Goal: Transaction & Acquisition: Purchase product/service

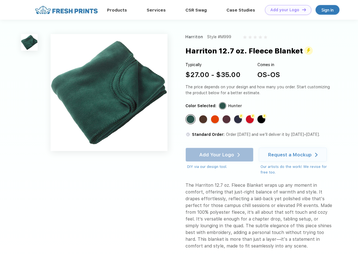
click at [286, 10] on link "Add your Logo Design Tool" at bounding box center [288, 10] width 46 height 10
click at [0, 0] on div "Design Tool" at bounding box center [0, 0] width 0 height 0
click at [302, 10] on link "Add your Logo Design Tool" at bounding box center [288, 10] width 46 height 10
click at [30, 42] on img at bounding box center [29, 42] width 17 height 17
click at [191, 119] on div "Standard Color" at bounding box center [191, 119] width 8 height 8
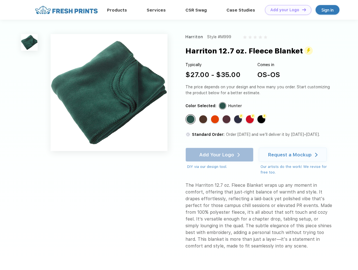
click at [204, 119] on div "Standard Color" at bounding box center [203, 119] width 8 height 8
click at [216, 119] on div "Standard Color" at bounding box center [215, 119] width 8 height 8
click at [227, 119] on div "Standard Color" at bounding box center [227, 119] width 8 height 8
click at [239, 119] on div "Flash Color" at bounding box center [238, 119] width 8 height 8
click at [250, 119] on div "Flash Color" at bounding box center [250, 119] width 8 height 8
